Goal: Task Accomplishment & Management: Use online tool/utility

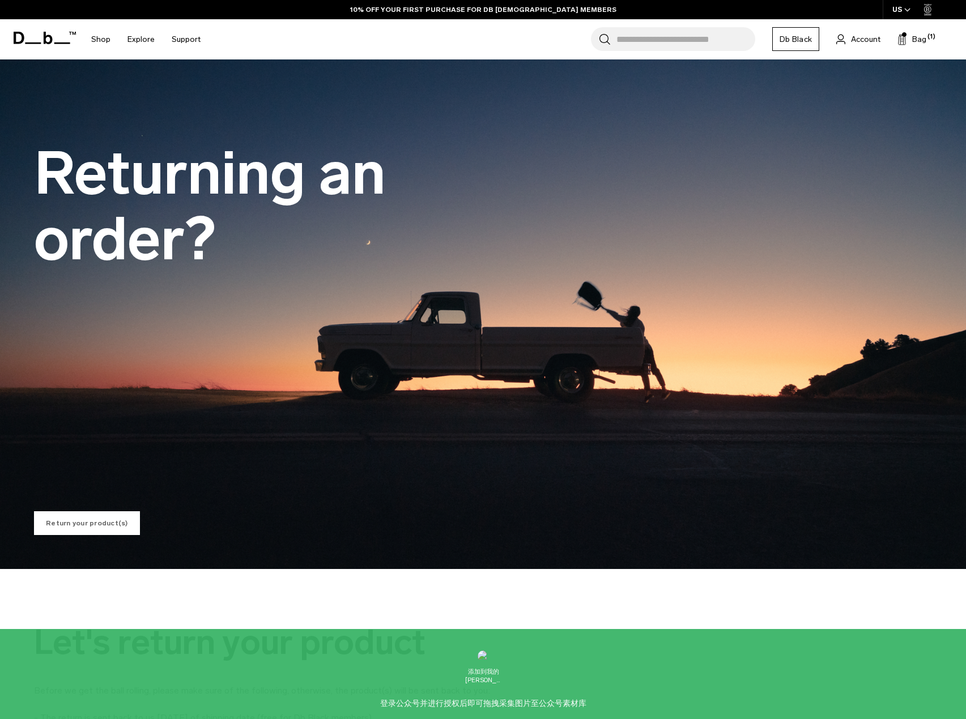
click at [103, 523] on link "Return your product(s)" at bounding box center [87, 523] width 106 height 24
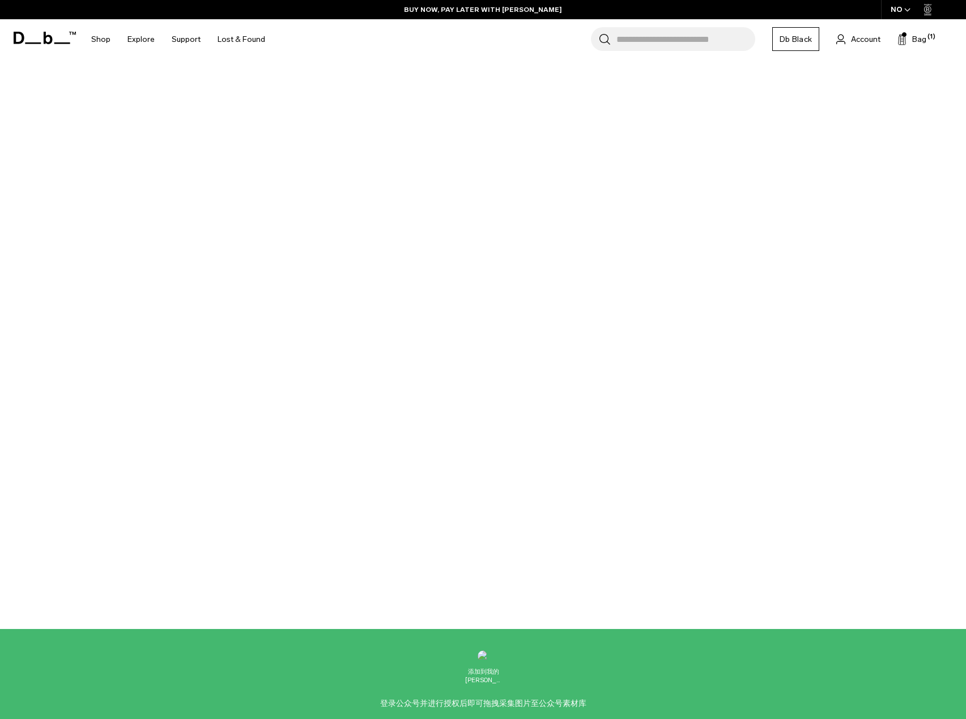
scroll to position [42, 0]
